Goal: Find specific page/section: Find specific page/section

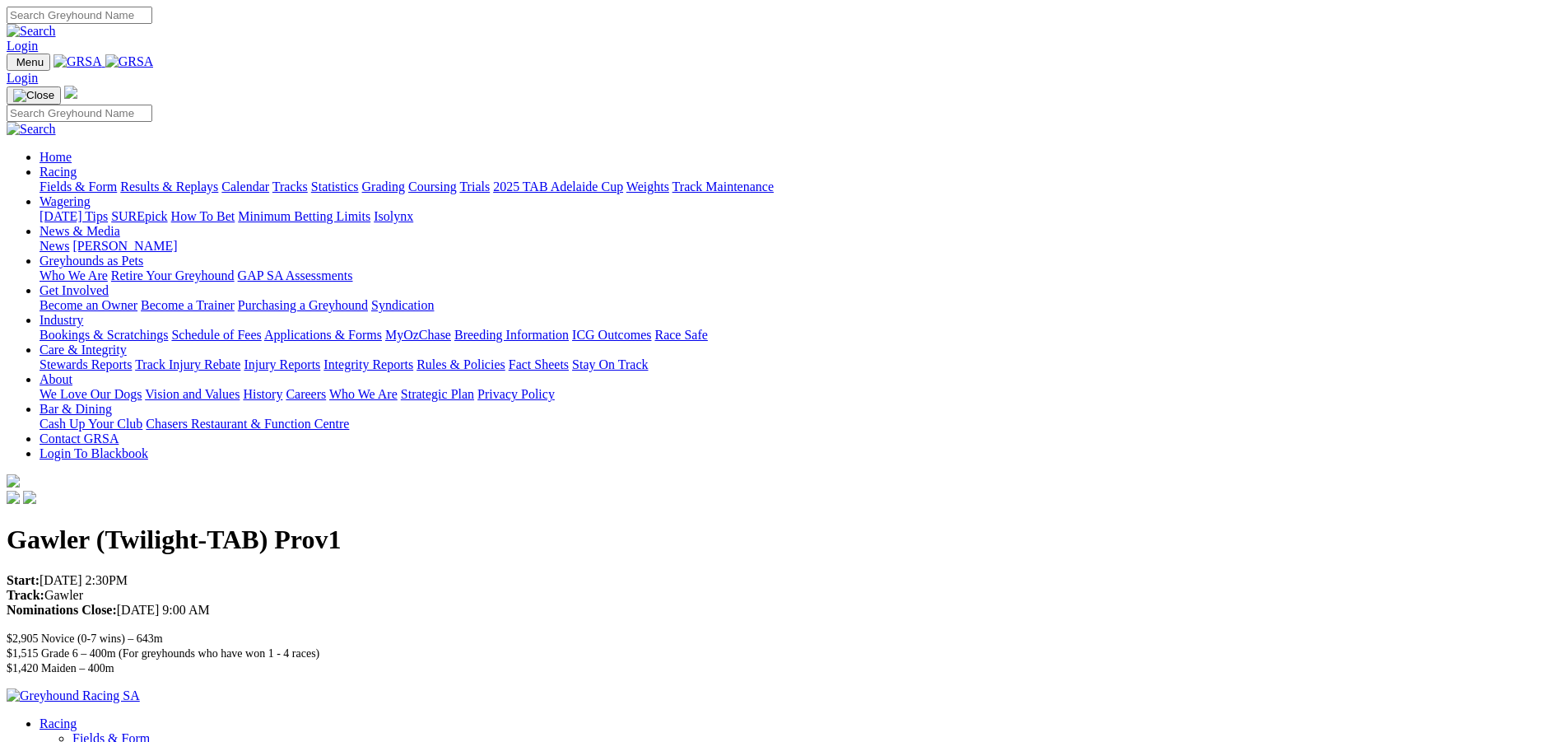
click at [154, 60] on img at bounding box center [129, 61] width 48 height 14
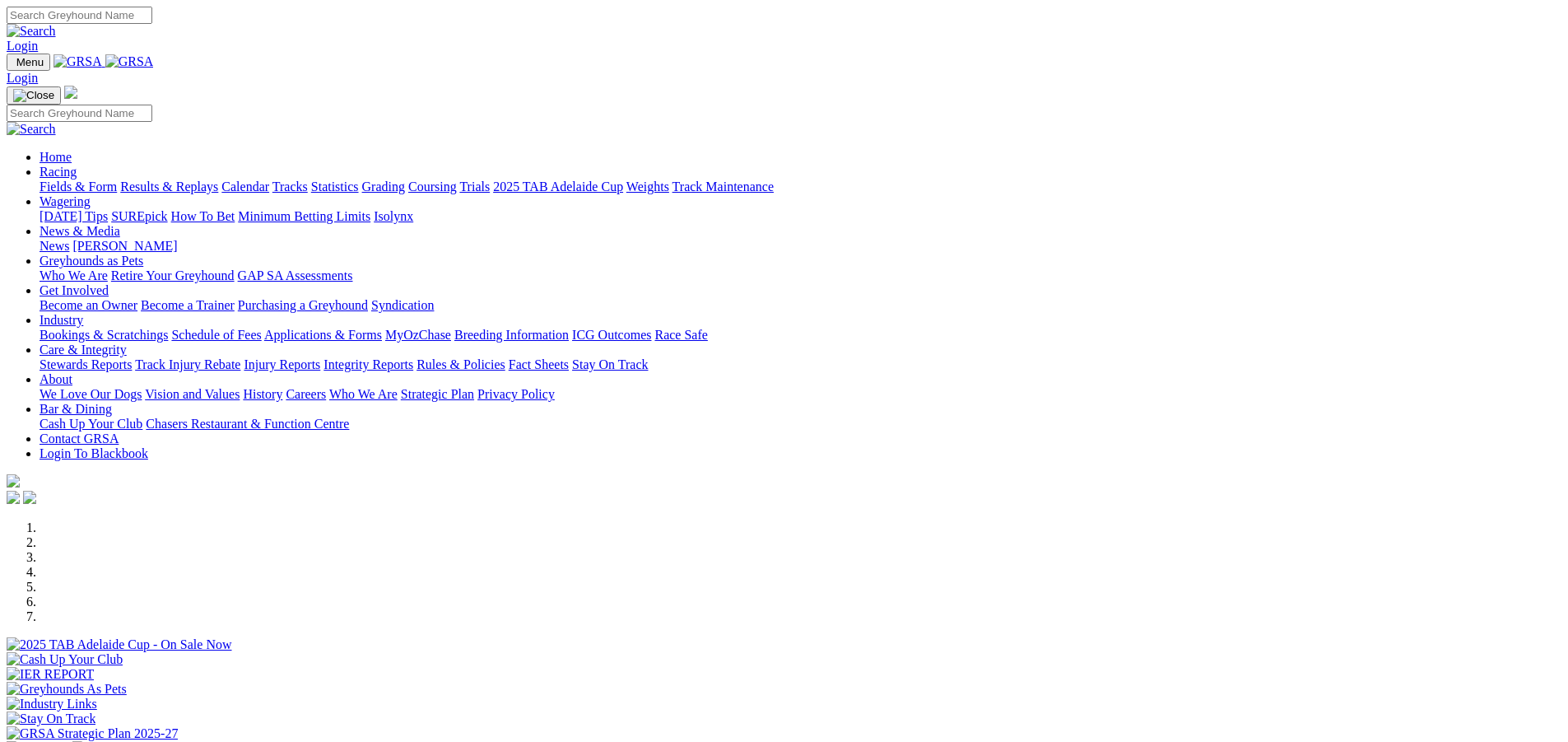
click at [77, 165] on link "Racing" at bounding box center [58, 171] width 37 height 14
click at [270, 179] on link "Calendar" at bounding box center [245, 186] width 48 height 14
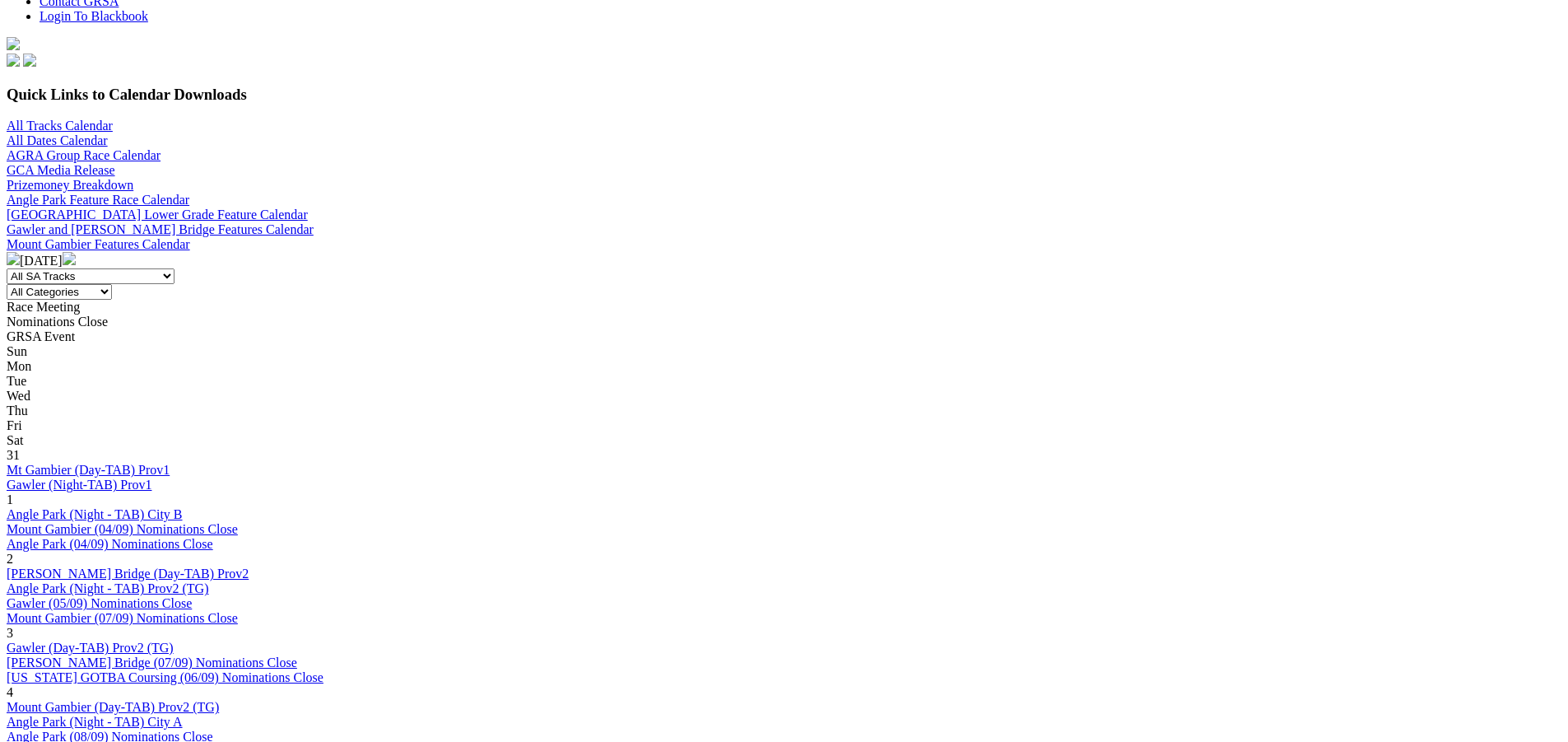
scroll to position [494, 0]
